Goal: Task Accomplishment & Management: Use online tool/utility

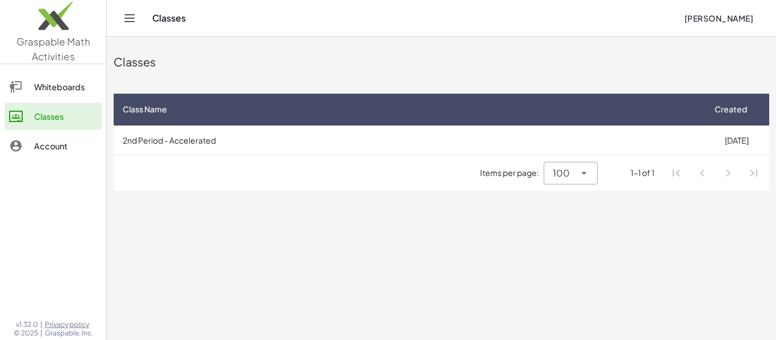
click at [742, 12] on button "[PERSON_NAME]" at bounding box center [718, 18] width 87 height 20
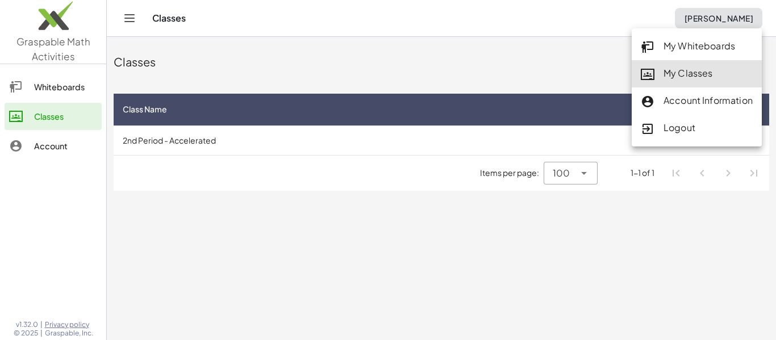
click at [723, 78] on div "My Classes" at bounding box center [697, 73] width 112 height 15
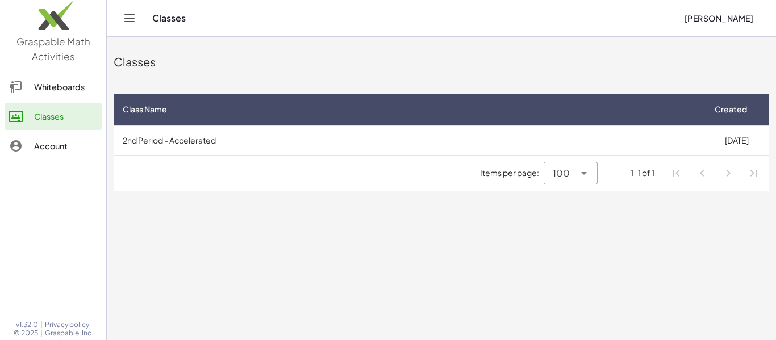
click at [743, 22] on span "[PERSON_NAME]" at bounding box center [718, 18] width 69 height 10
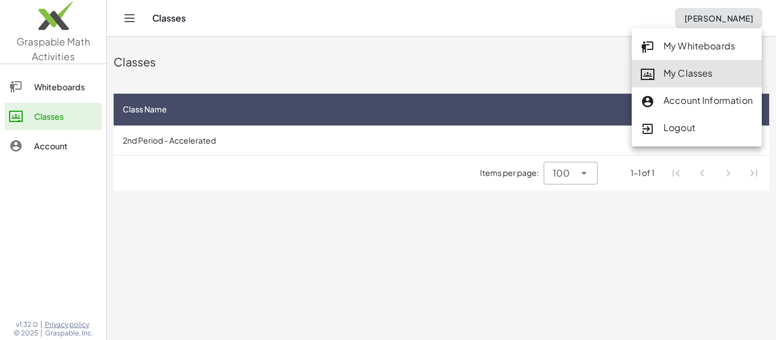
click at [700, 73] on div "My Classes" at bounding box center [697, 73] width 112 height 15
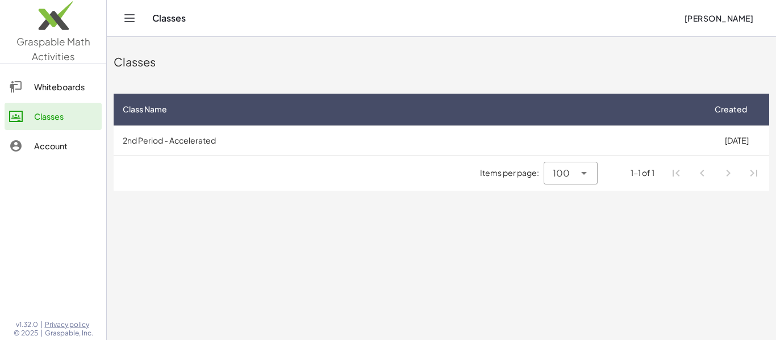
click at [711, 3] on div "Classes [PERSON_NAME]" at bounding box center [441, 18] width 642 height 36
click at [709, 11] on button "[PERSON_NAME]" at bounding box center [718, 18] width 87 height 20
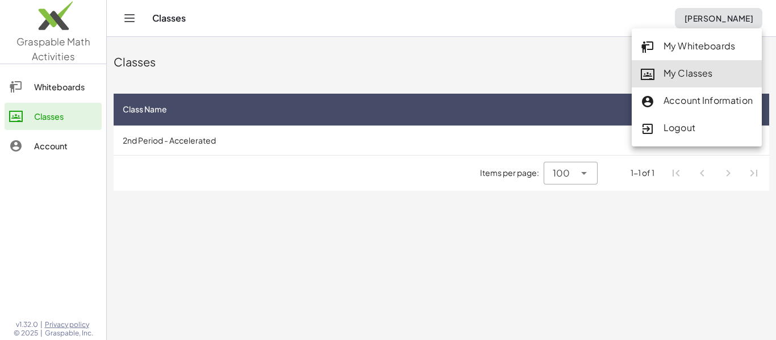
click at [679, 80] on div "My Classes" at bounding box center [697, 73] width 112 height 15
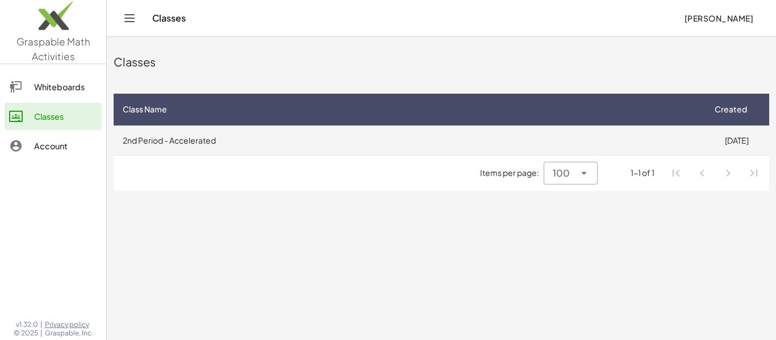
click at [150, 144] on td "2nd Period - Accelerated" at bounding box center [409, 141] width 590 height 30
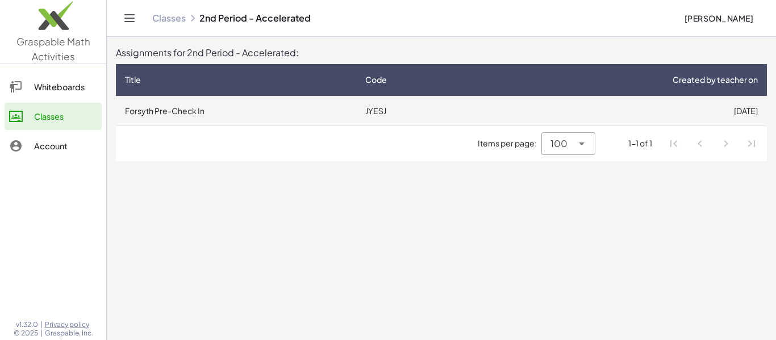
click at [155, 114] on td "Forsyth Pre-Check In" at bounding box center [236, 111] width 240 height 30
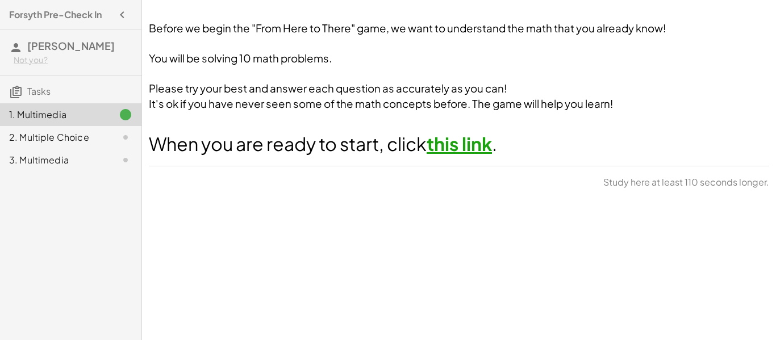
click at [478, 141] on link "this link" at bounding box center [459, 143] width 65 height 23
click at [754, 191] on button "Continue" at bounding box center [738, 186] width 61 height 20
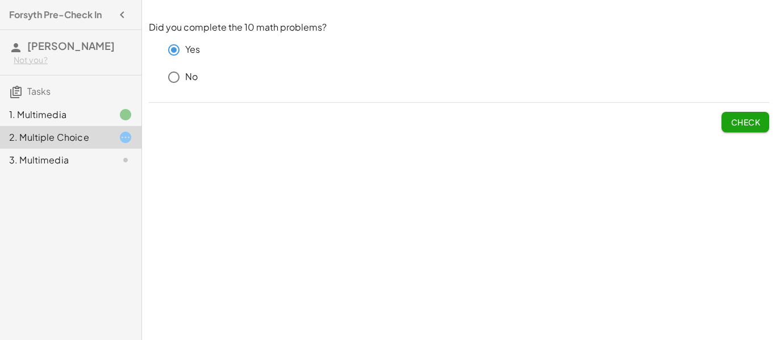
click at [746, 122] on span "Check" at bounding box center [745, 122] width 30 height 10
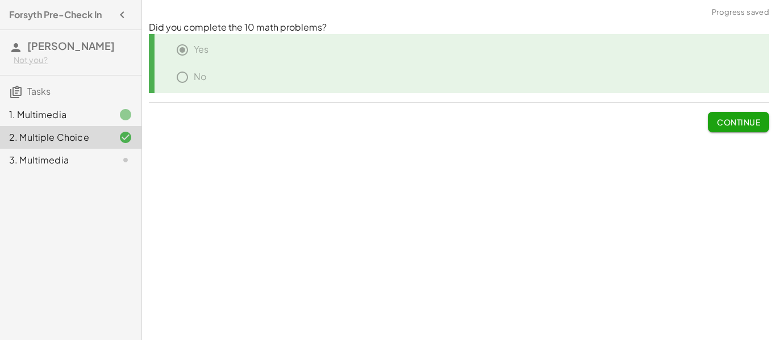
click at [746, 122] on span "Continue" at bounding box center [738, 122] width 43 height 10
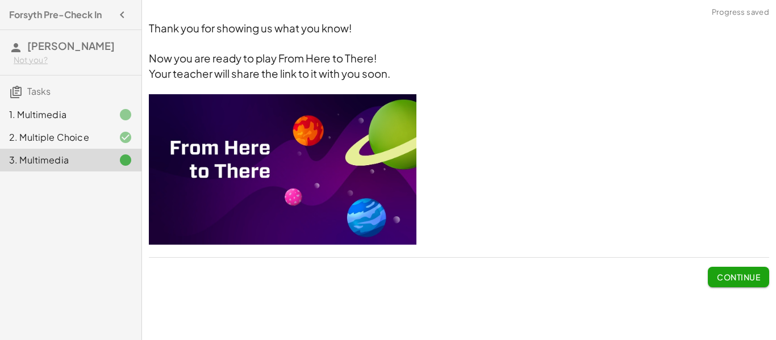
click at [753, 286] on button "Continue" at bounding box center [738, 277] width 61 height 20
